Goal: Task Accomplishment & Management: Use online tool/utility

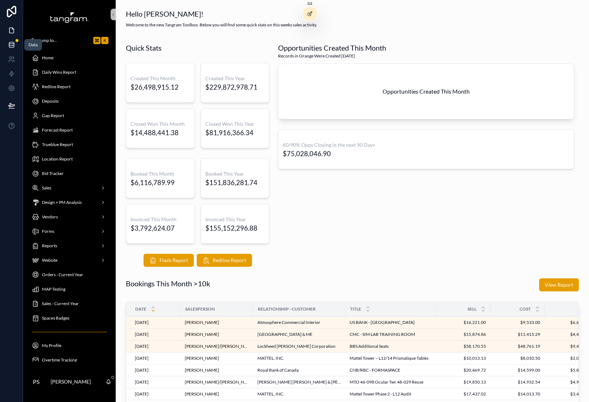
click at [12, 42] on icon at bounding box center [11, 44] width 7 height 7
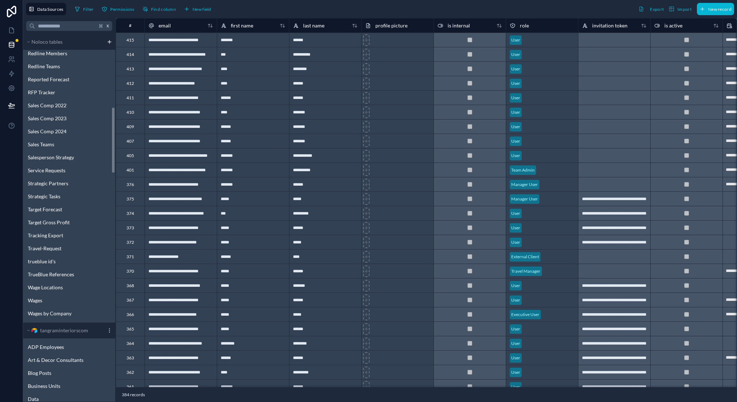
scroll to position [529, 0]
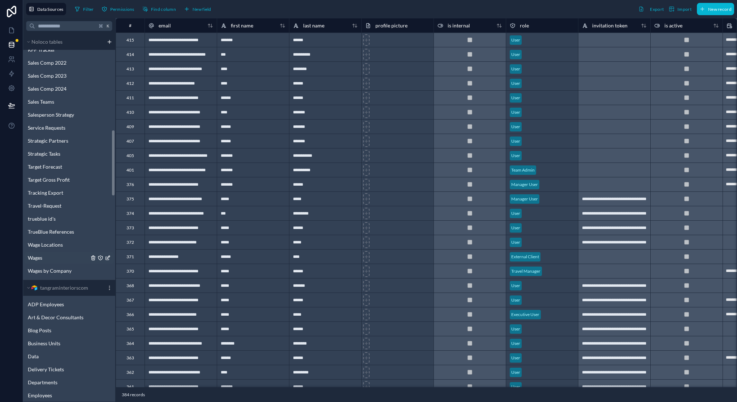
click at [60, 261] on div "Wages" at bounding box center [69, 258] width 89 height 12
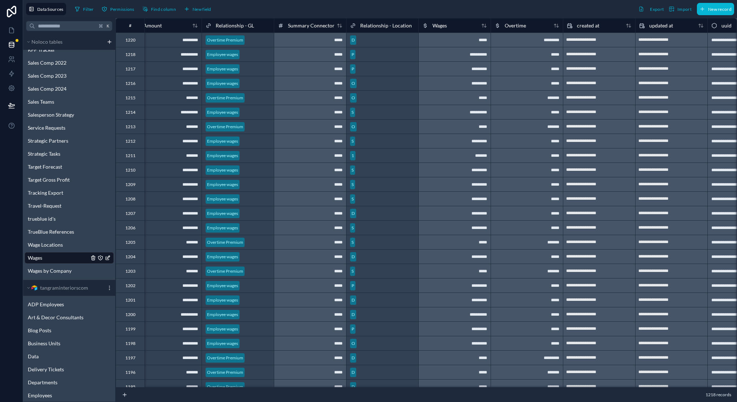
scroll to position [0, 420]
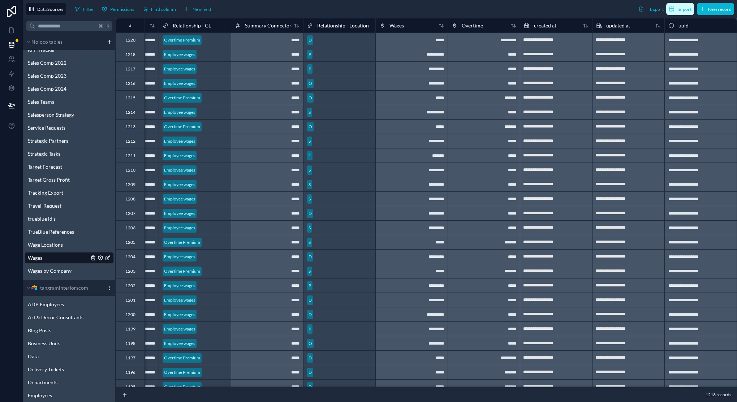
click at [416, 11] on span "Import" at bounding box center [685, 9] width 14 height 5
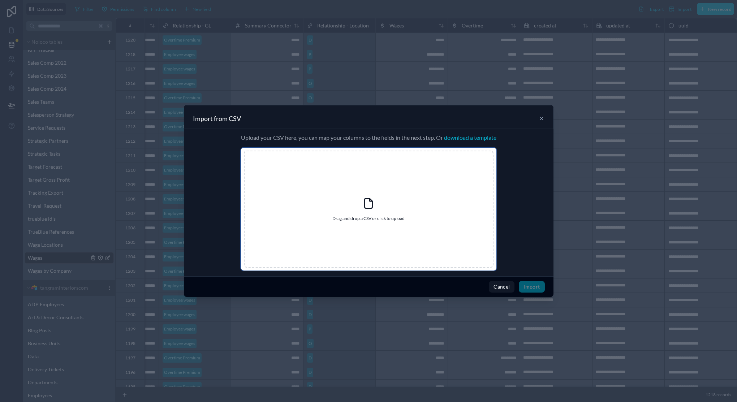
click at [365, 209] on icon at bounding box center [368, 203] width 13 height 13
type input "**********"
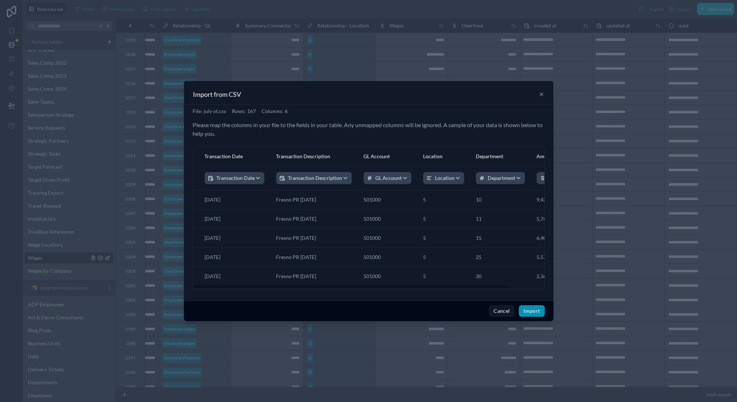
click at [416, 314] on button "Import" at bounding box center [532, 311] width 26 height 12
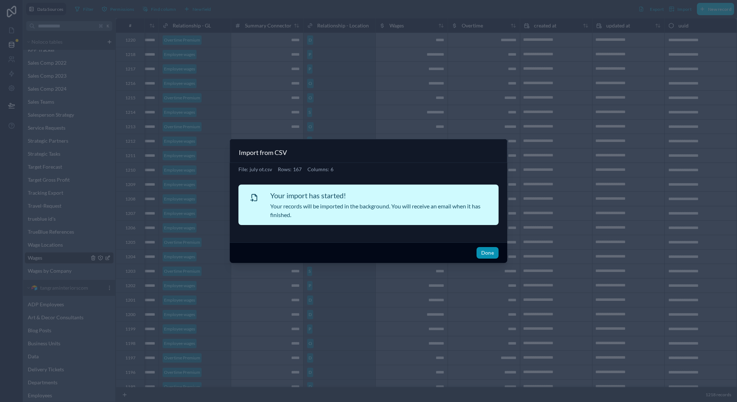
click at [416, 255] on button "Done" at bounding box center [488, 253] width 22 height 12
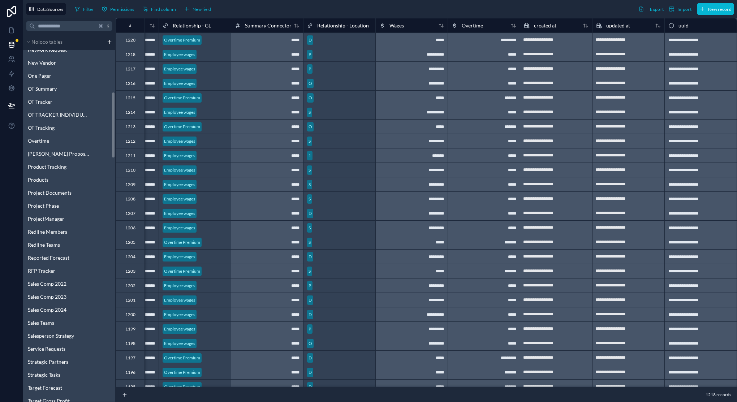
scroll to position [287, 0]
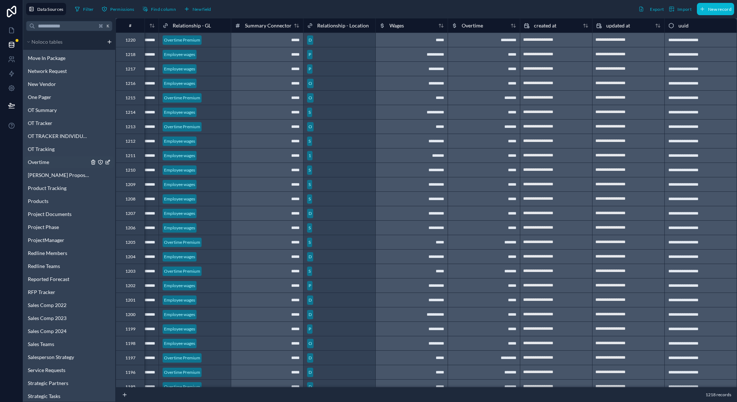
click at [66, 164] on div "Overtime" at bounding box center [69, 162] width 89 height 12
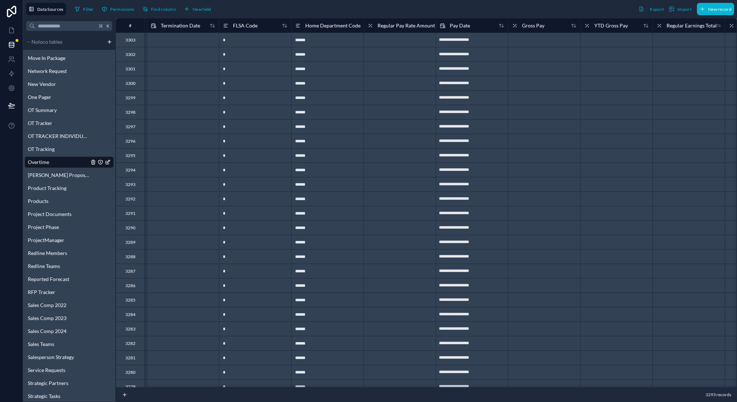
scroll to position [0, 489]
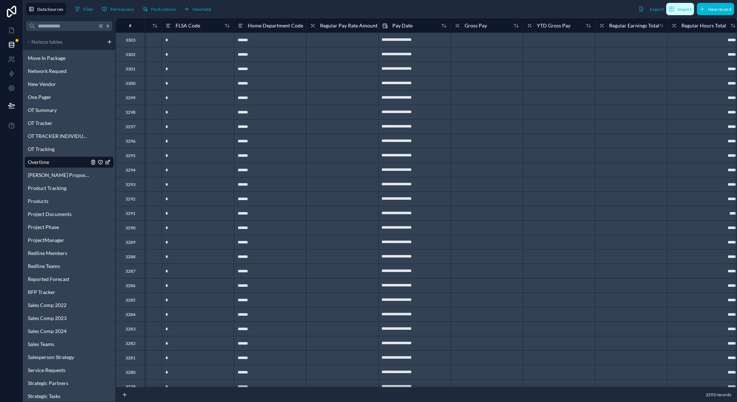
click at [416, 13] on button "Import" at bounding box center [680, 9] width 28 height 12
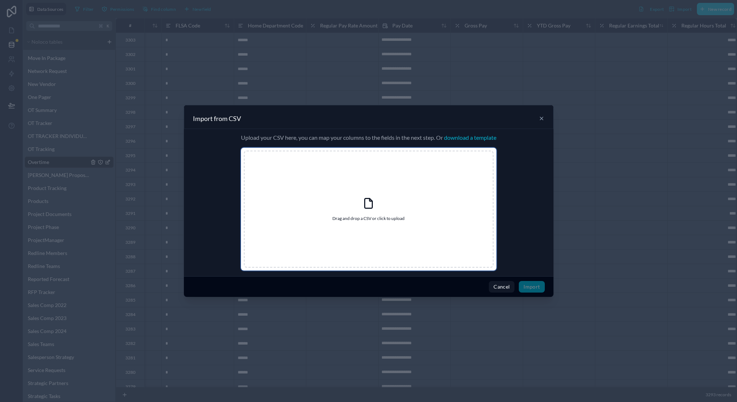
click at [365, 214] on div "Drag and drop a CSV or click to upload Drag and drop a CSV or click to upload" at bounding box center [369, 209] width 250 height 117
type input "**********"
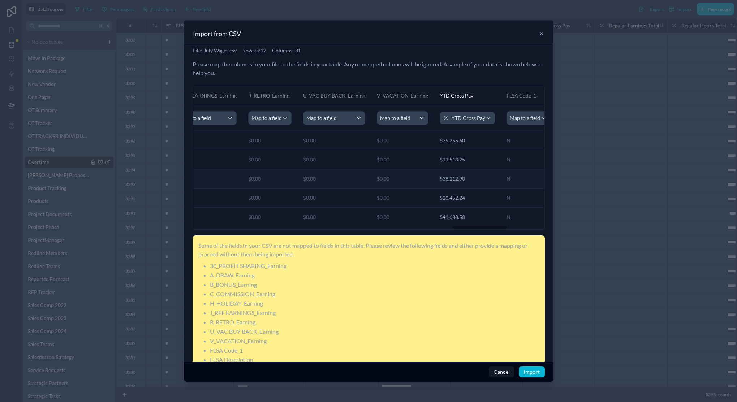
scroll to position [0, 1842]
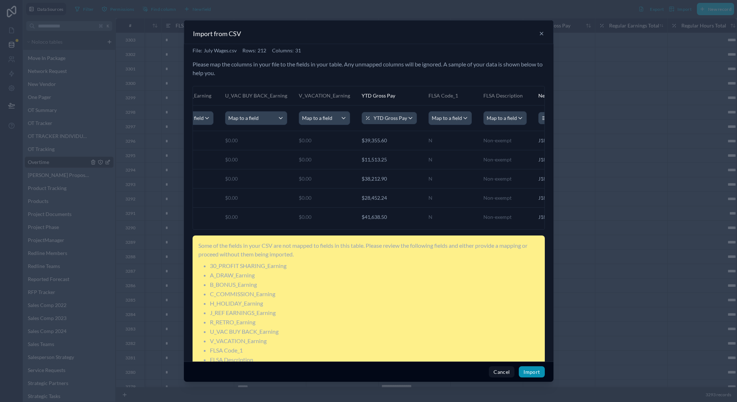
click at [416, 374] on button "Import" at bounding box center [532, 372] width 26 height 12
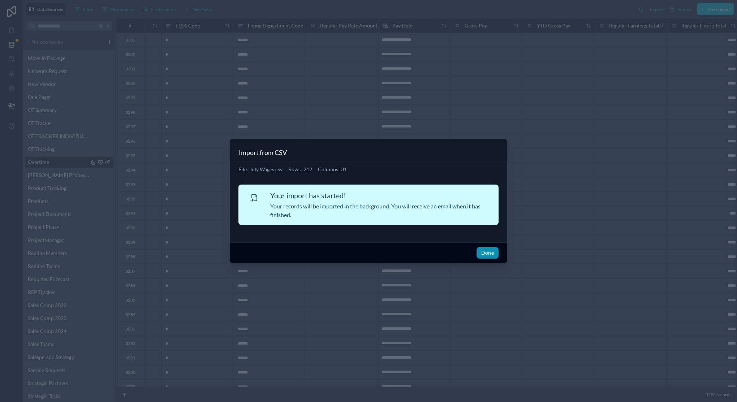
click at [416, 251] on button "Done" at bounding box center [488, 253] width 22 height 12
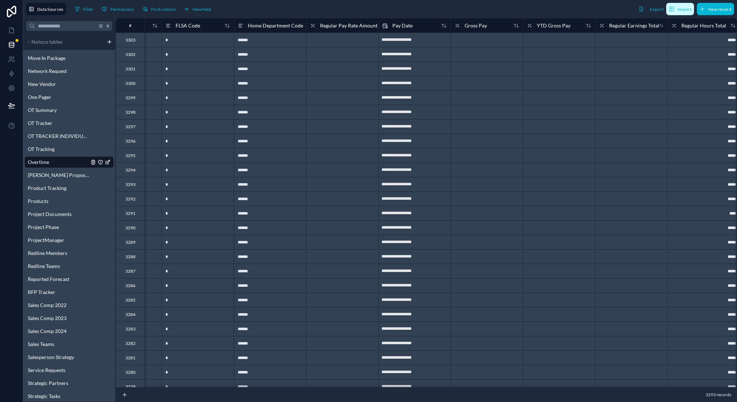
click at [416, 8] on span "Import" at bounding box center [685, 9] width 14 height 5
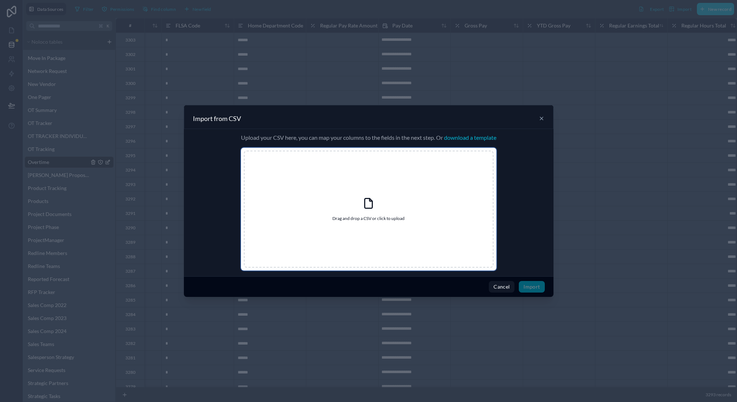
click at [362, 216] on span "Drag and drop a CSV or click to upload" at bounding box center [368, 219] width 72 height 6
type input "**********"
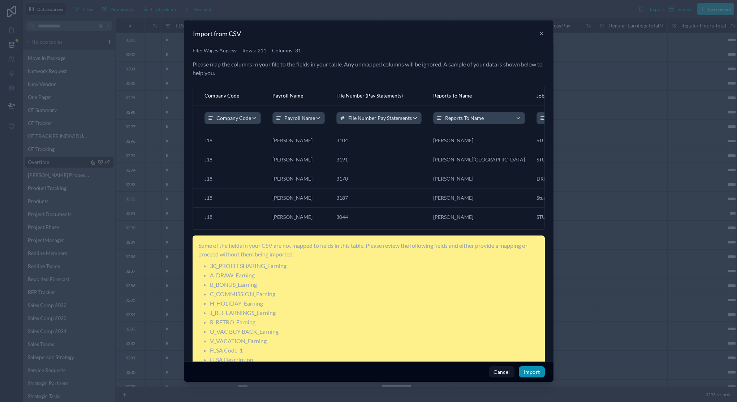
click at [416, 376] on button "Import" at bounding box center [532, 372] width 26 height 12
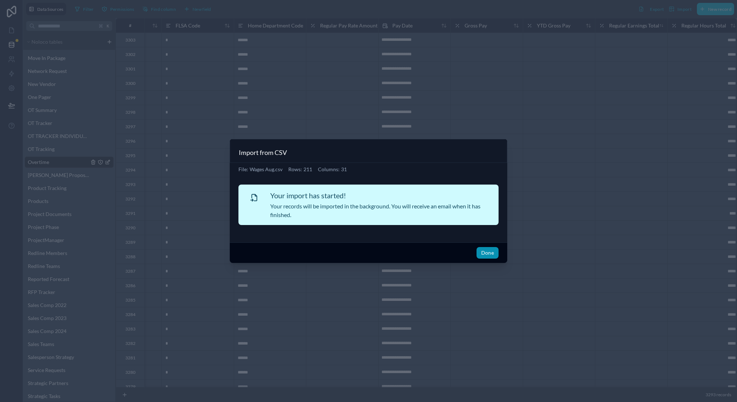
click at [416, 255] on button "Done" at bounding box center [488, 253] width 22 height 12
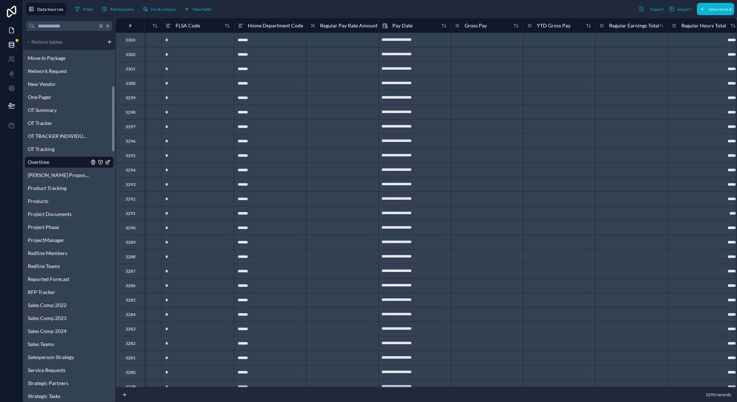
click at [11, 32] on icon at bounding box center [11, 30] width 7 height 7
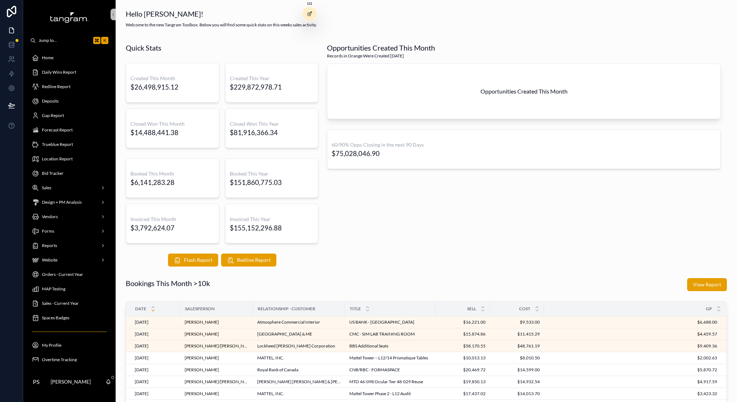
scroll to position [29, 0]
click at [67, 331] on span "Overtime Tracking" at bounding box center [59, 331] width 35 height 6
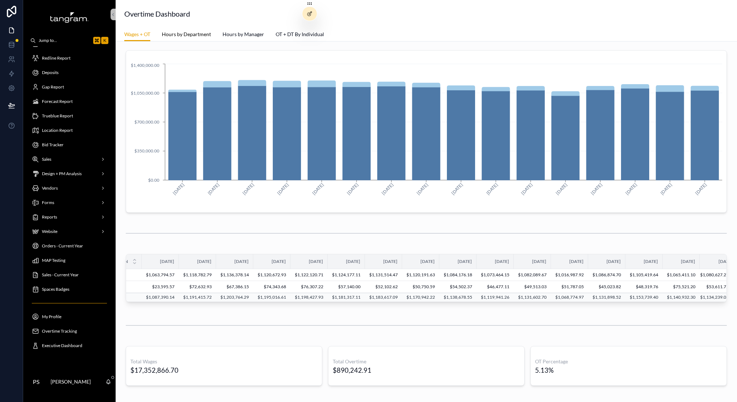
click at [192, 36] on span "Hours by Department" at bounding box center [186, 34] width 49 height 7
